Goal: Check status: Check status

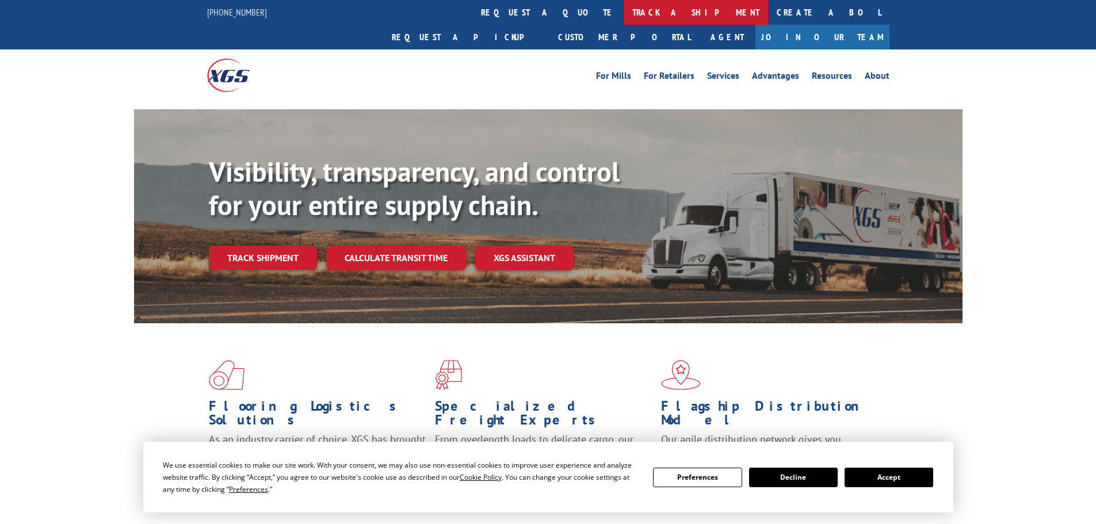
click at [624, 17] on link "track a shipment" at bounding box center [696, 12] width 144 height 25
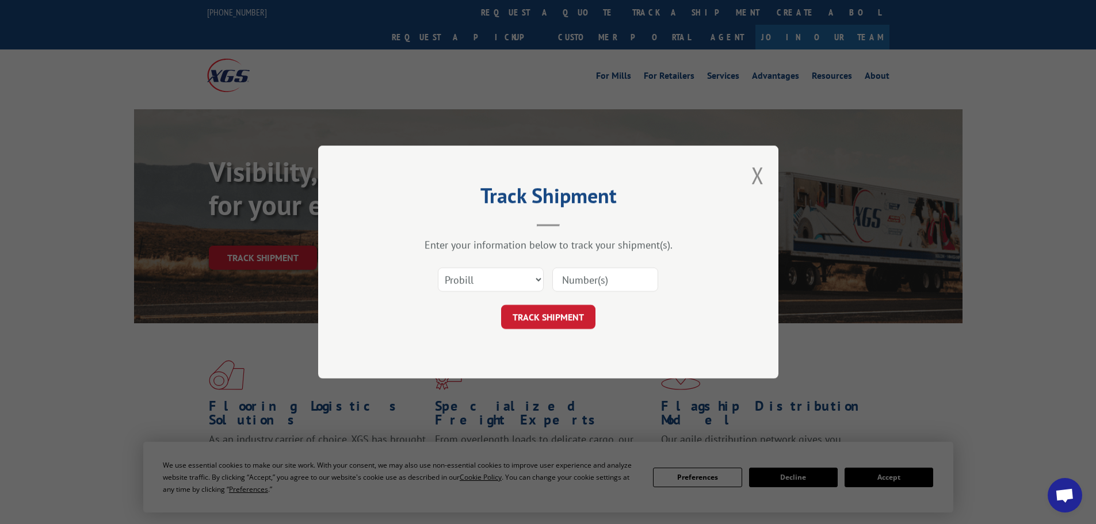
paste input "363415"
type input "363415"
drag, startPoint x: 487, startPoint y: 280, endPoint x: 489, endPoint y: 291, distance: 10.5
click at [489, 280] on select "Select category... Probill BOL PO" at bounding box center [491, 280] width 106 height 24
select select "bol"
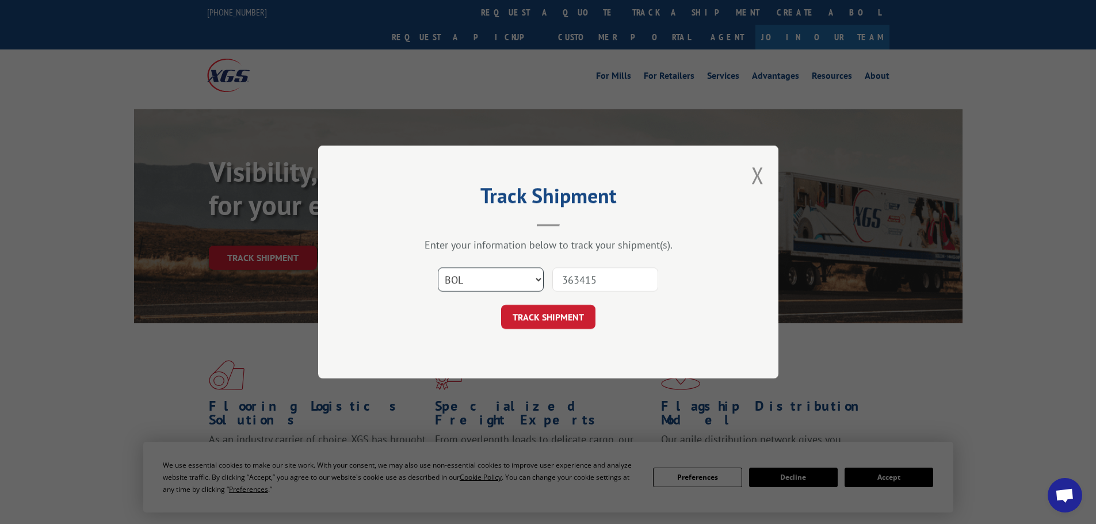
click at [438, 268] on select "Select category... Probill BOL PO" at bounding box center [491, 280] width 106 height 24
click at [561, 324] on button "TRACK SHIPMENT" at bounding box center [548, 317] width 94 height 24
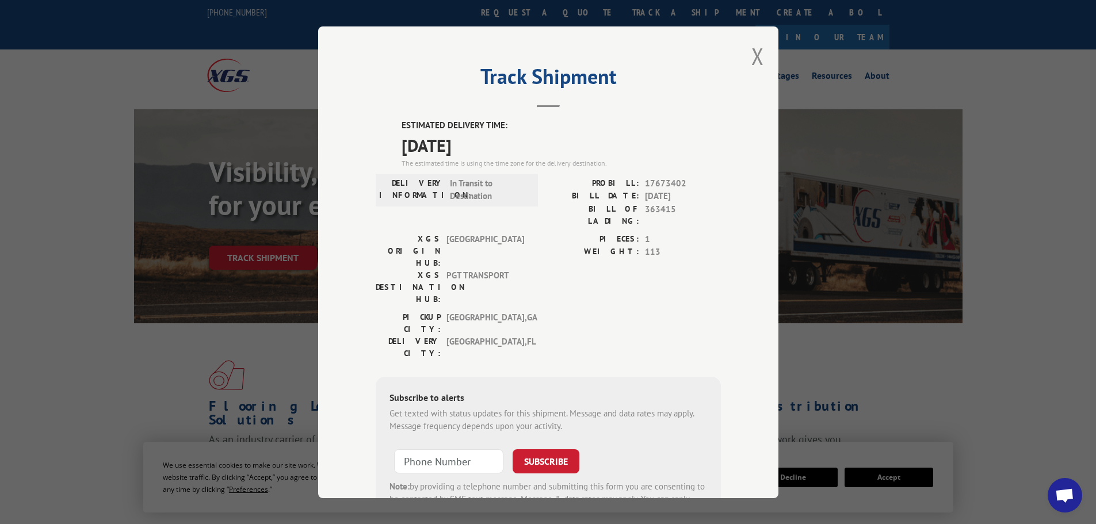
drag, startPoint x: 495, startPoint y: 148, endPoint x: 422, endPoint y: 131, distance: 74.5
click at [402, 126] on div "ESTIMATED DELIVERY TIME: [DATE] The estimated time is using the time zone for t…" at bounding box center [561, 143] width 319 height 49
copy div "ESTIMATED DELIVERY TIME: [DATE]"
click at [706, 376] on div "Subscribe to alerts Get texted with status updates for this shipment. Message a…" at bounding box center [548, 454] width 345 height 156
